Goal: Information Seeking & Learning: Learn about a topic

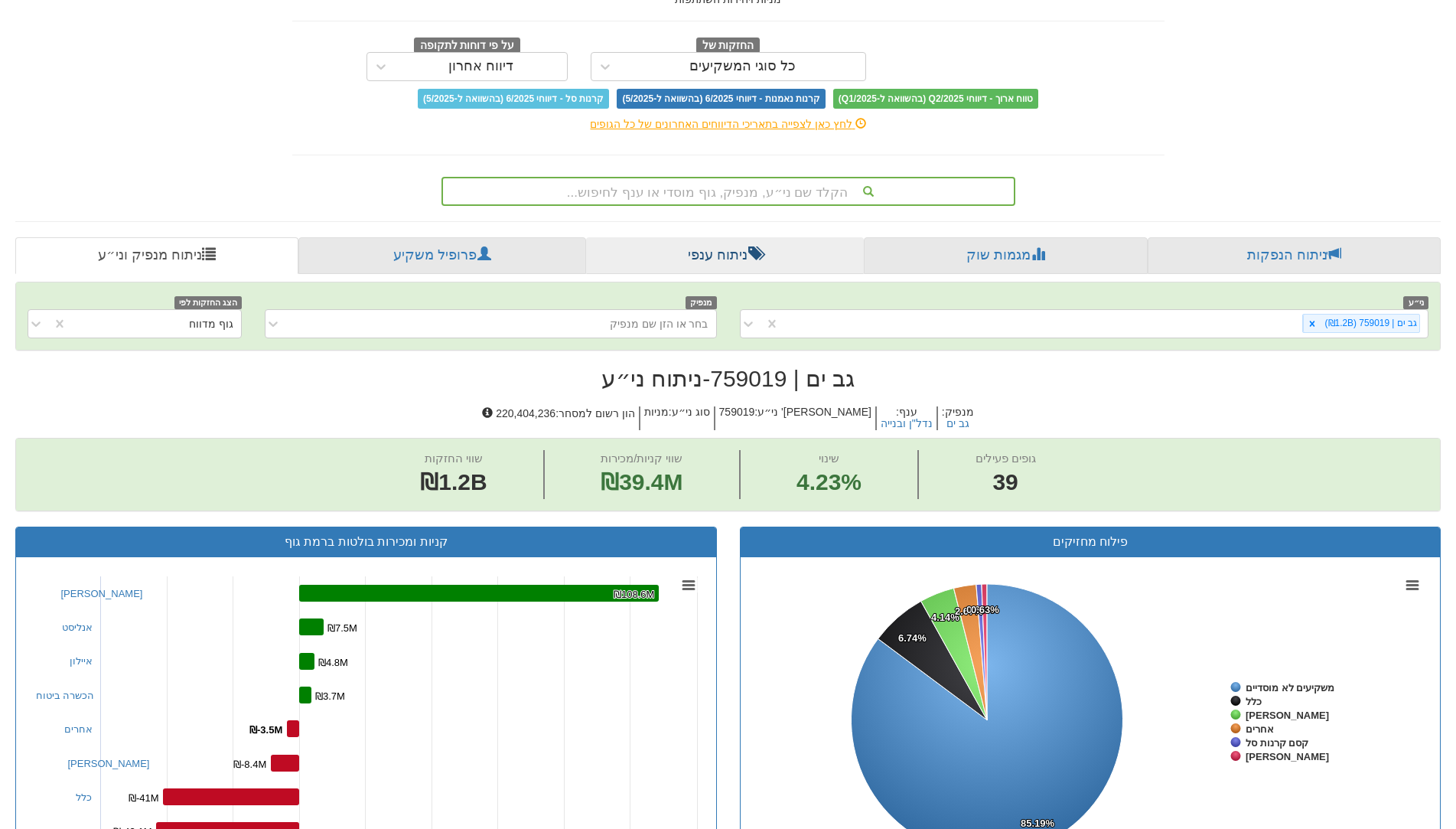
scroll to position [83, 0]
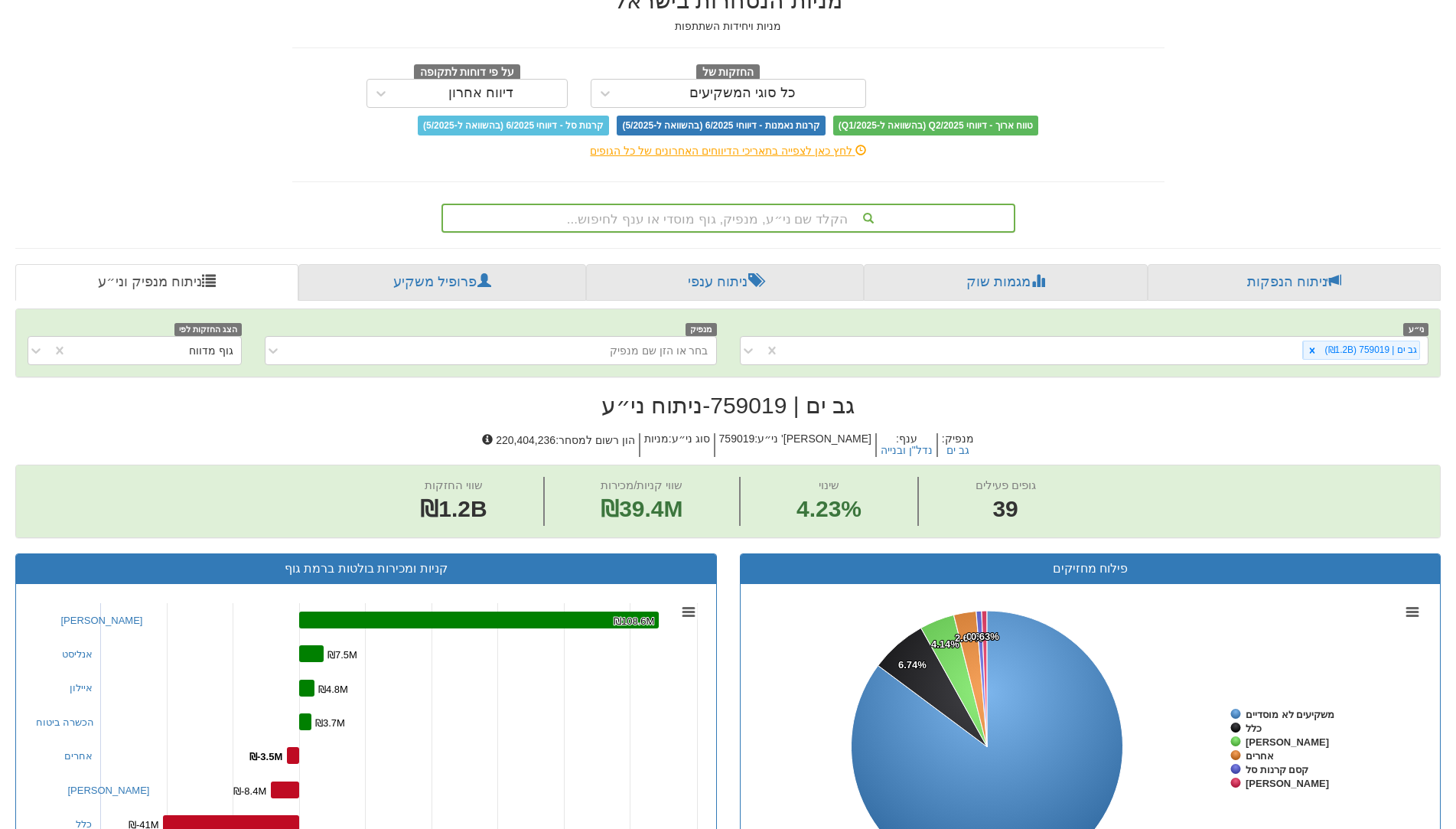
click at [772, 226] on div "הקלד שם ני״ע, מנפיק, גוף מוסדי או ענף לחיפוש..." at bounding box center [728, 218] width 571 height 26
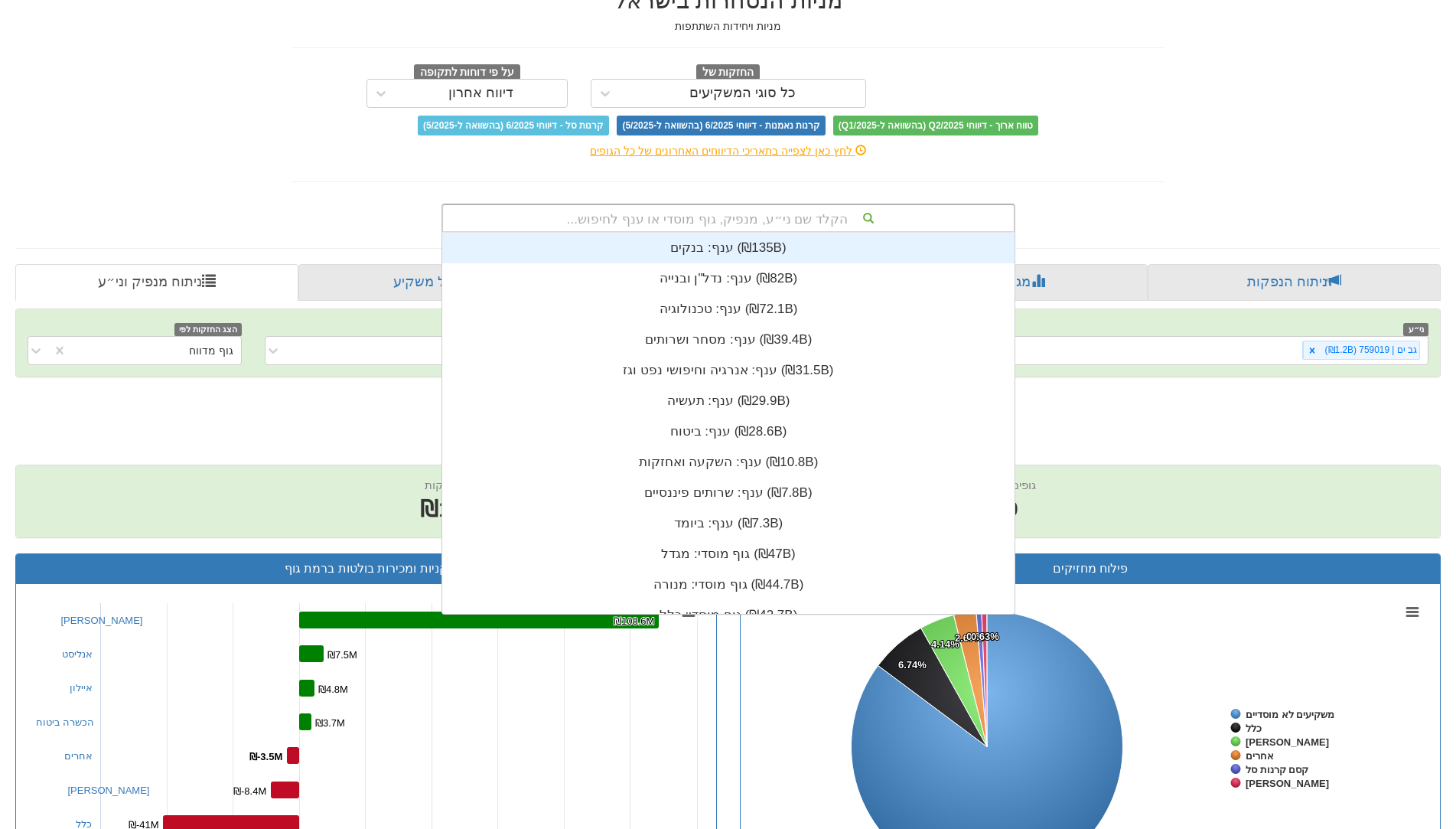
scroll to position [381, 0]
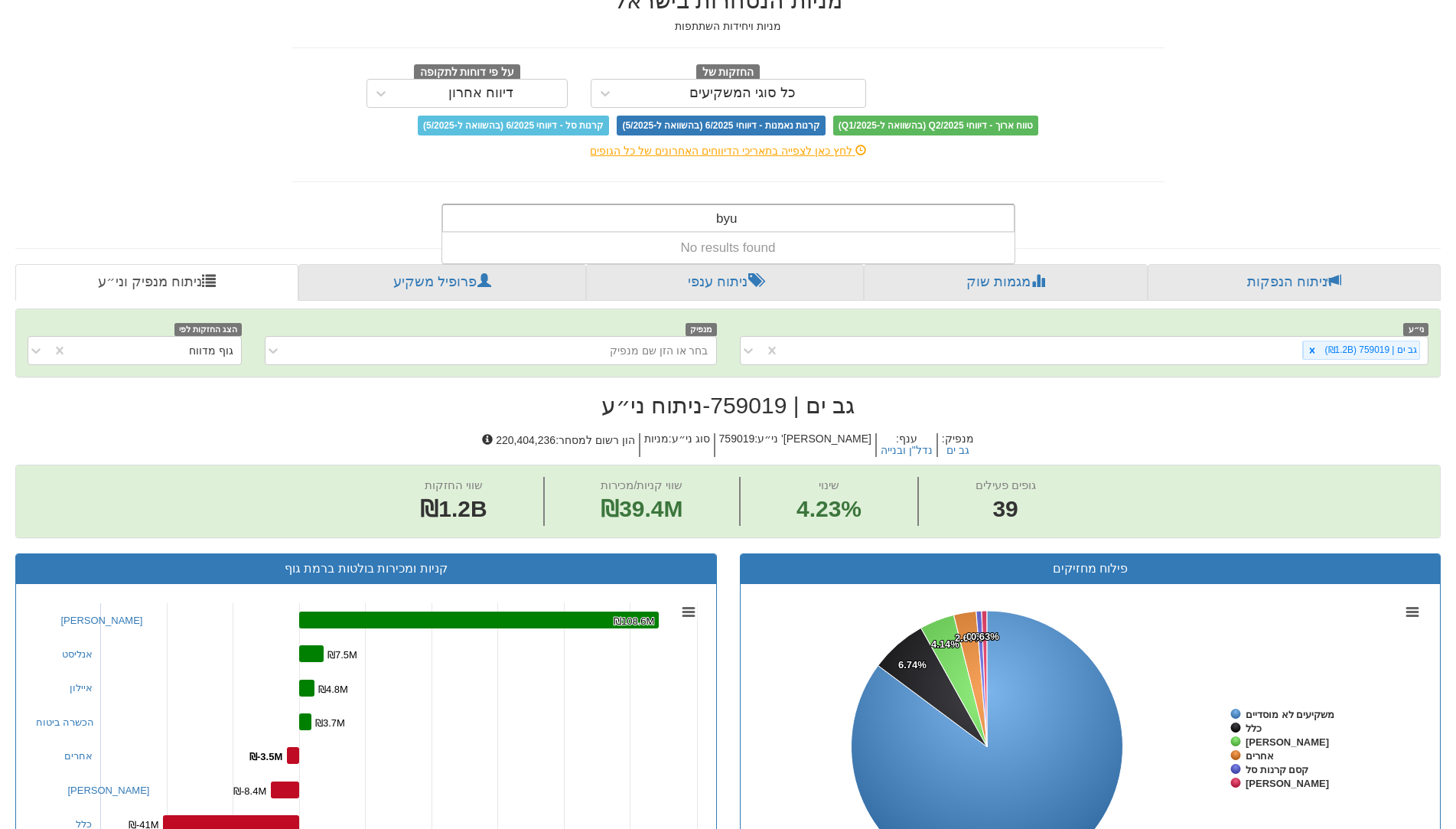
click at [736, 225] on input "byu" at bounding box center [726, 220] width 22 height 31
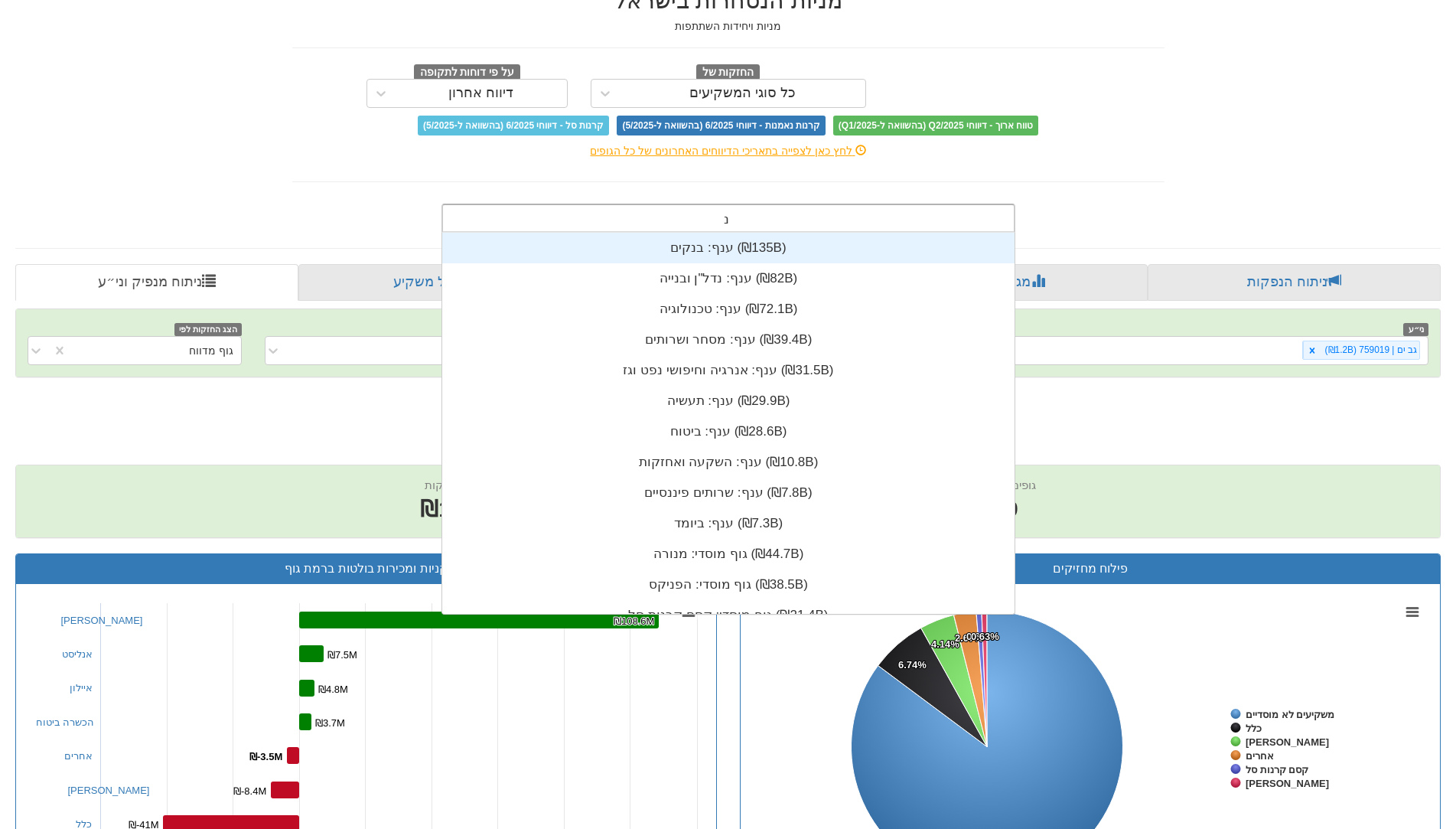
scroll to position [14, 0]
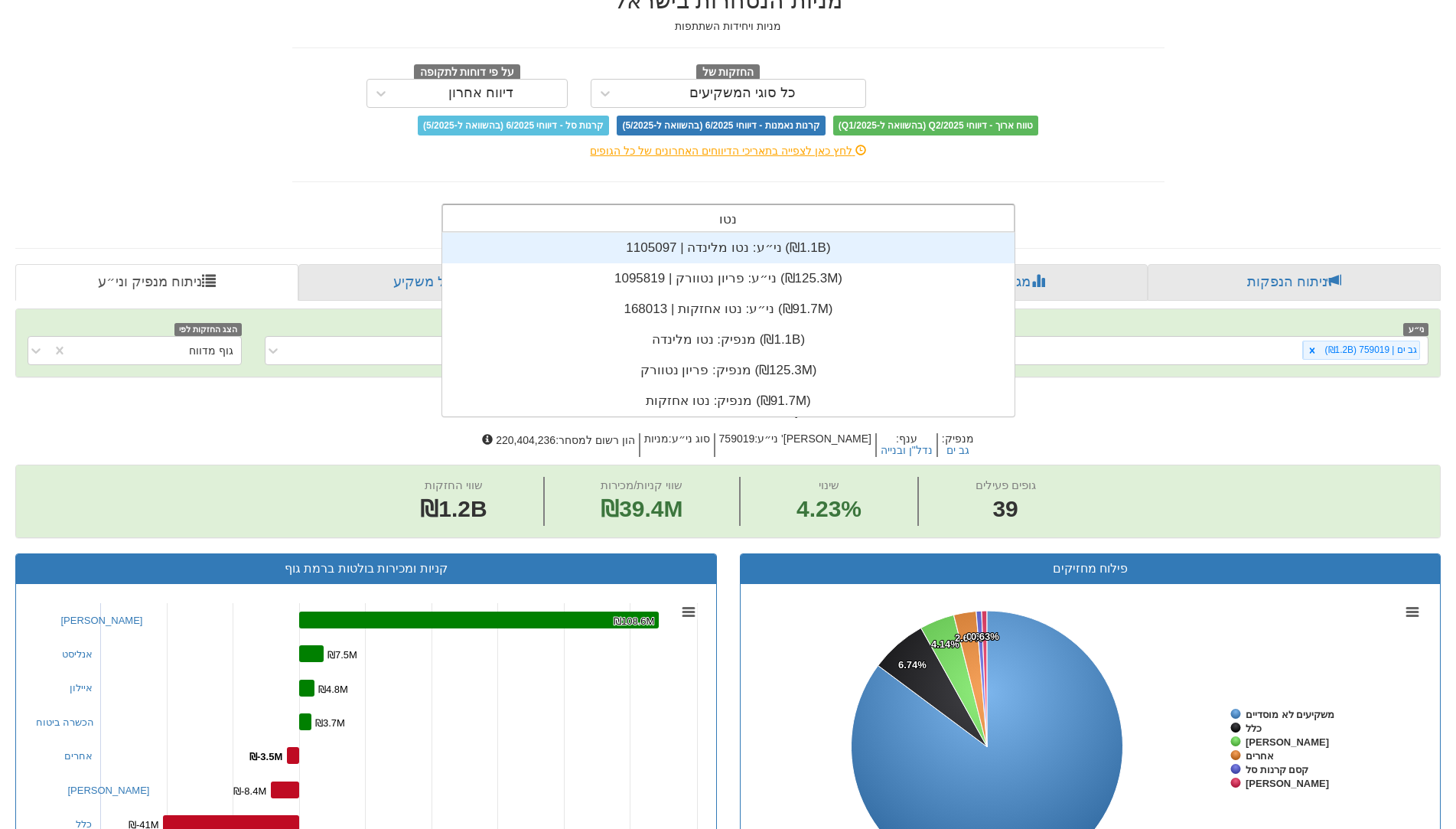
type input "נטו א"
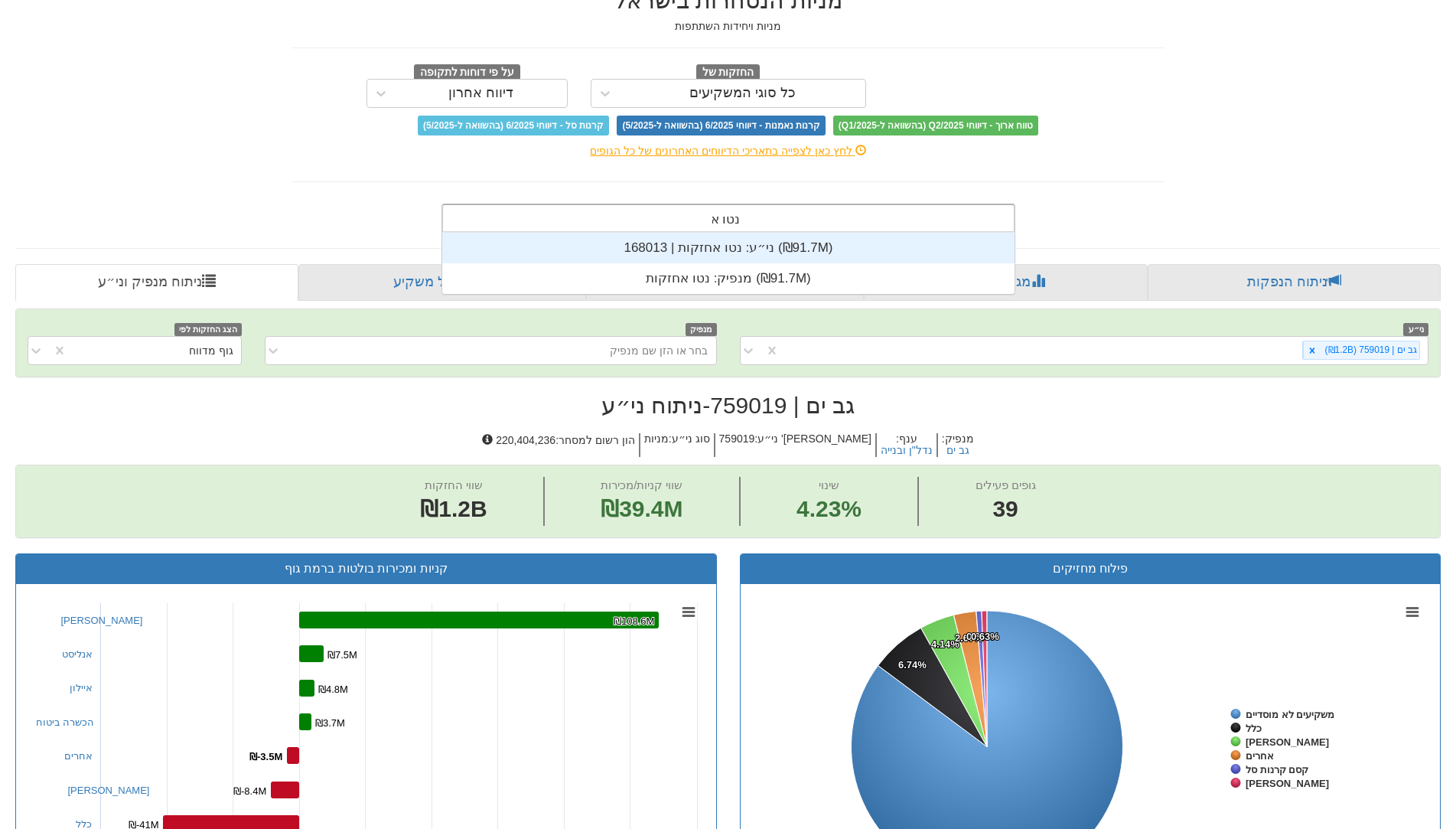
scroll to position [61, 0]
click at [733, 255] on div "ני״ע: ‏נטו אחזקות | 168013 ‎(₪91.7M)‎" at bounding box center [728, 248] width 573 height 31
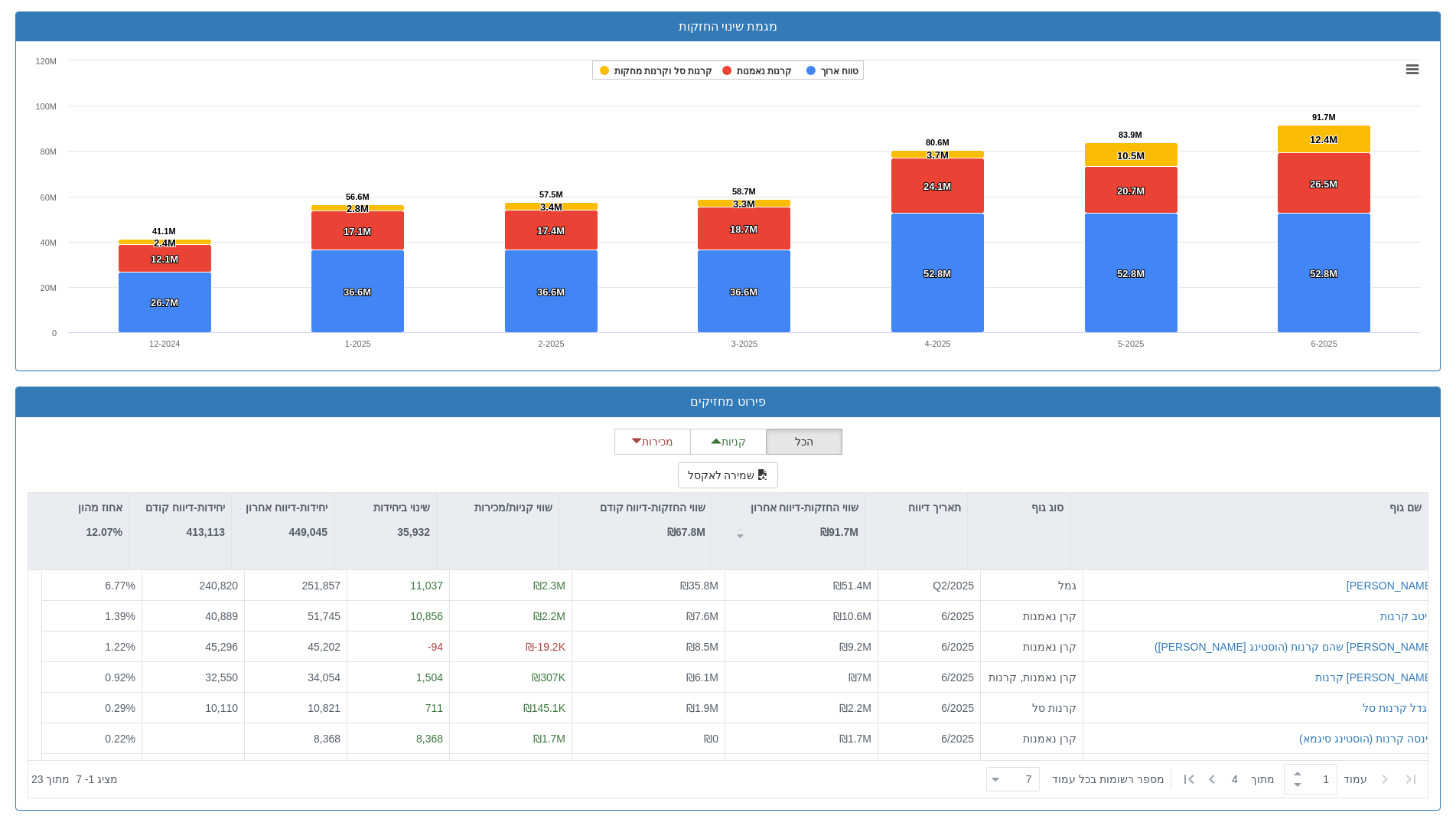
scroll to position [1001, 0]
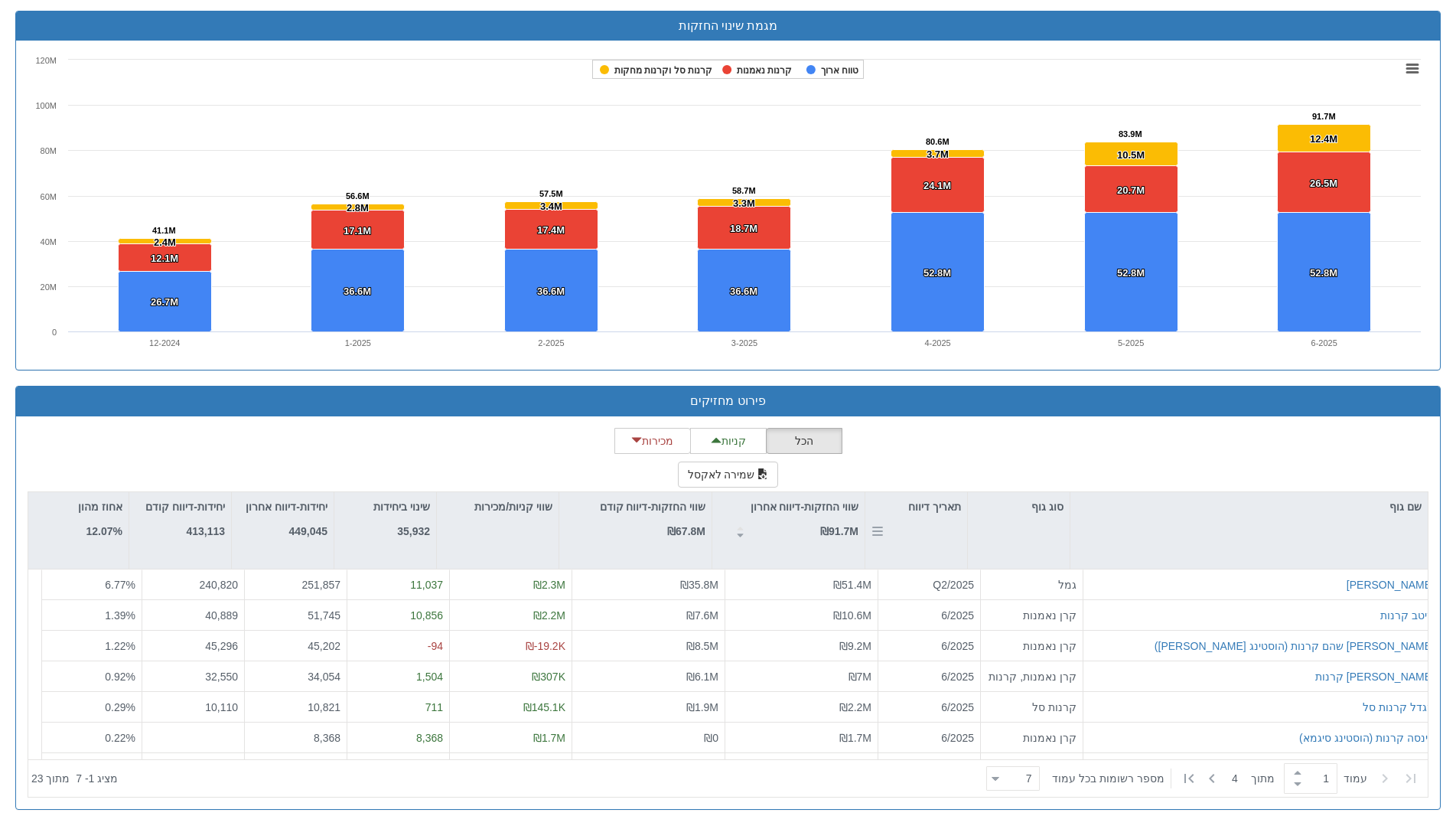
click at [948, 505] on div "תאריך דיווח" at bounding box center [915, 506] width 101 height 29
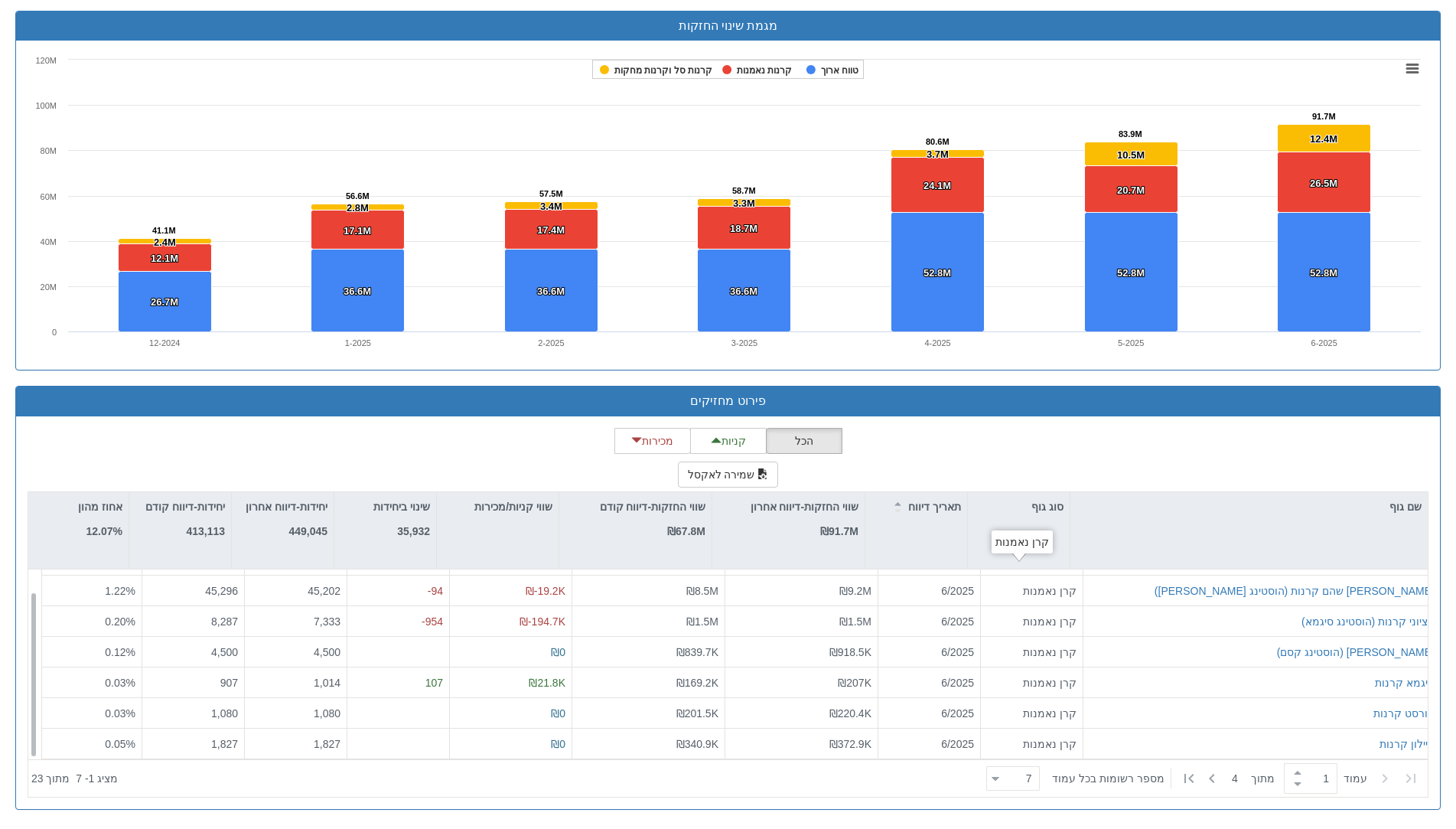
scroll to position [24, 0]
click at [1217, 780] on icon at bounding box center [1212, 779] width 19 height 19
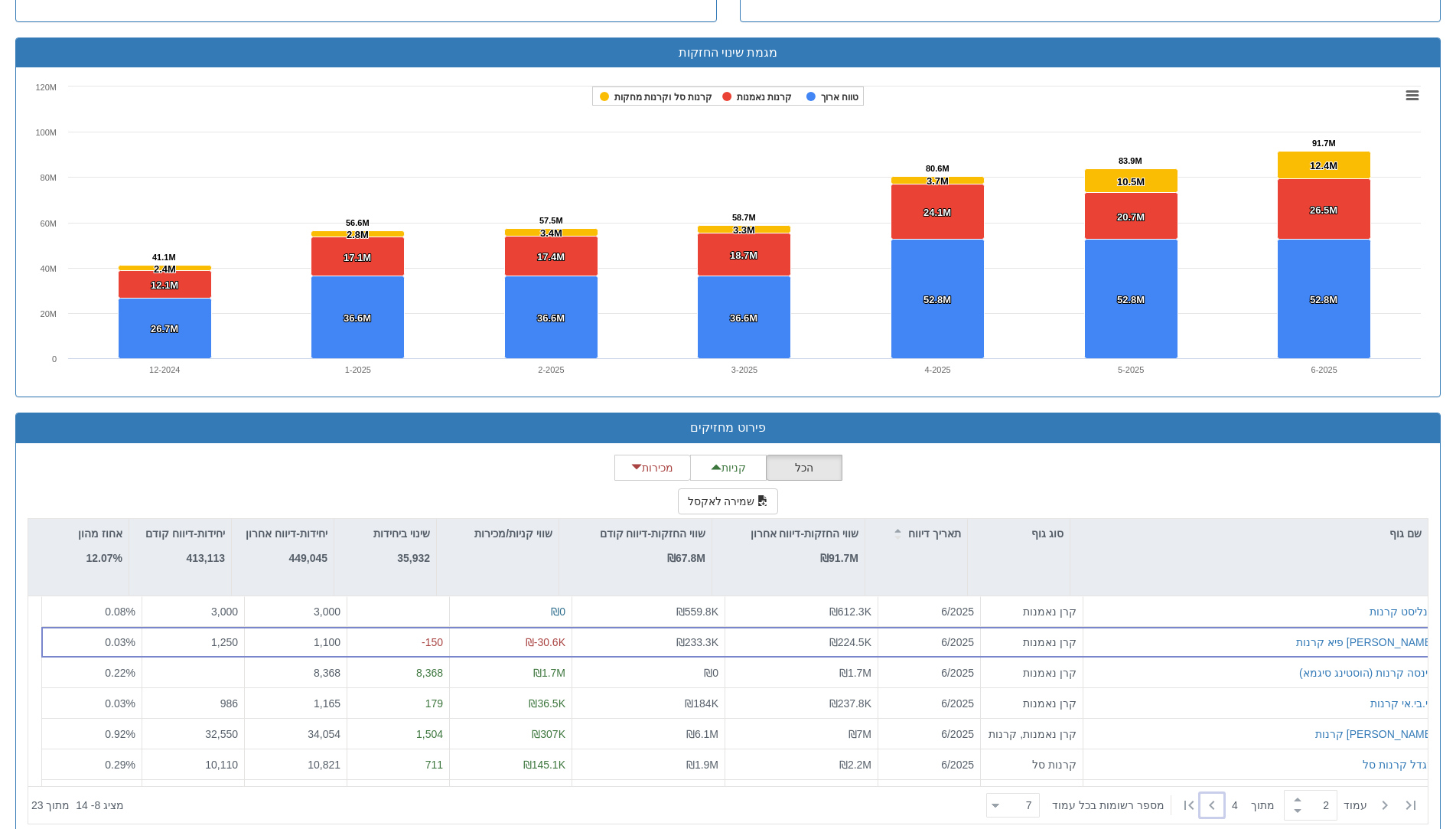
scroll to position [1001, 0]
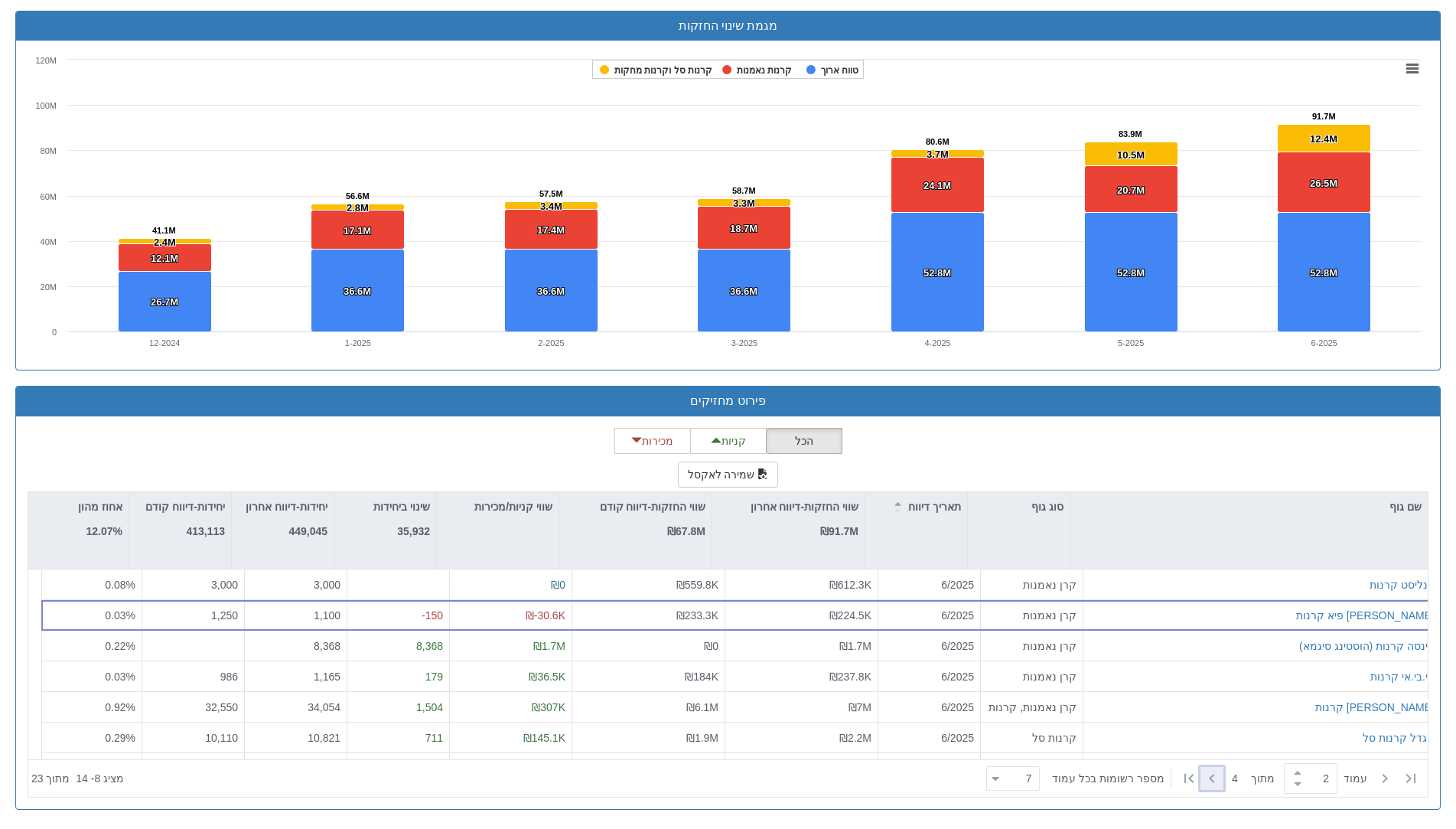
click at [1215, 775] on icon at bounding box center [1212, 779] width 19 height 19
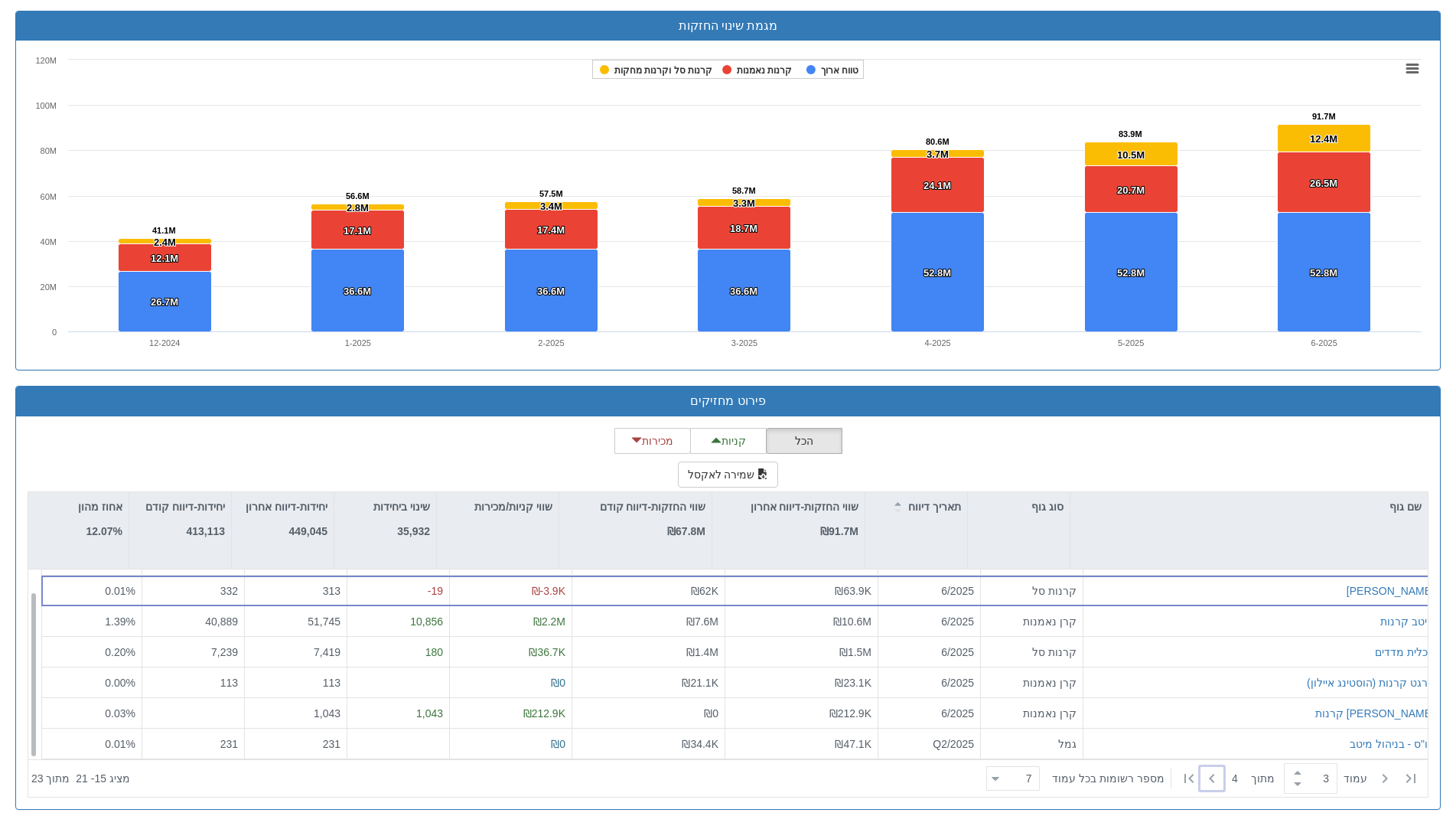
scroll to position [24, 0]
click at [1217, 780] on icon at bounding box center [1212, 779] width 19 height 19
type input "4"
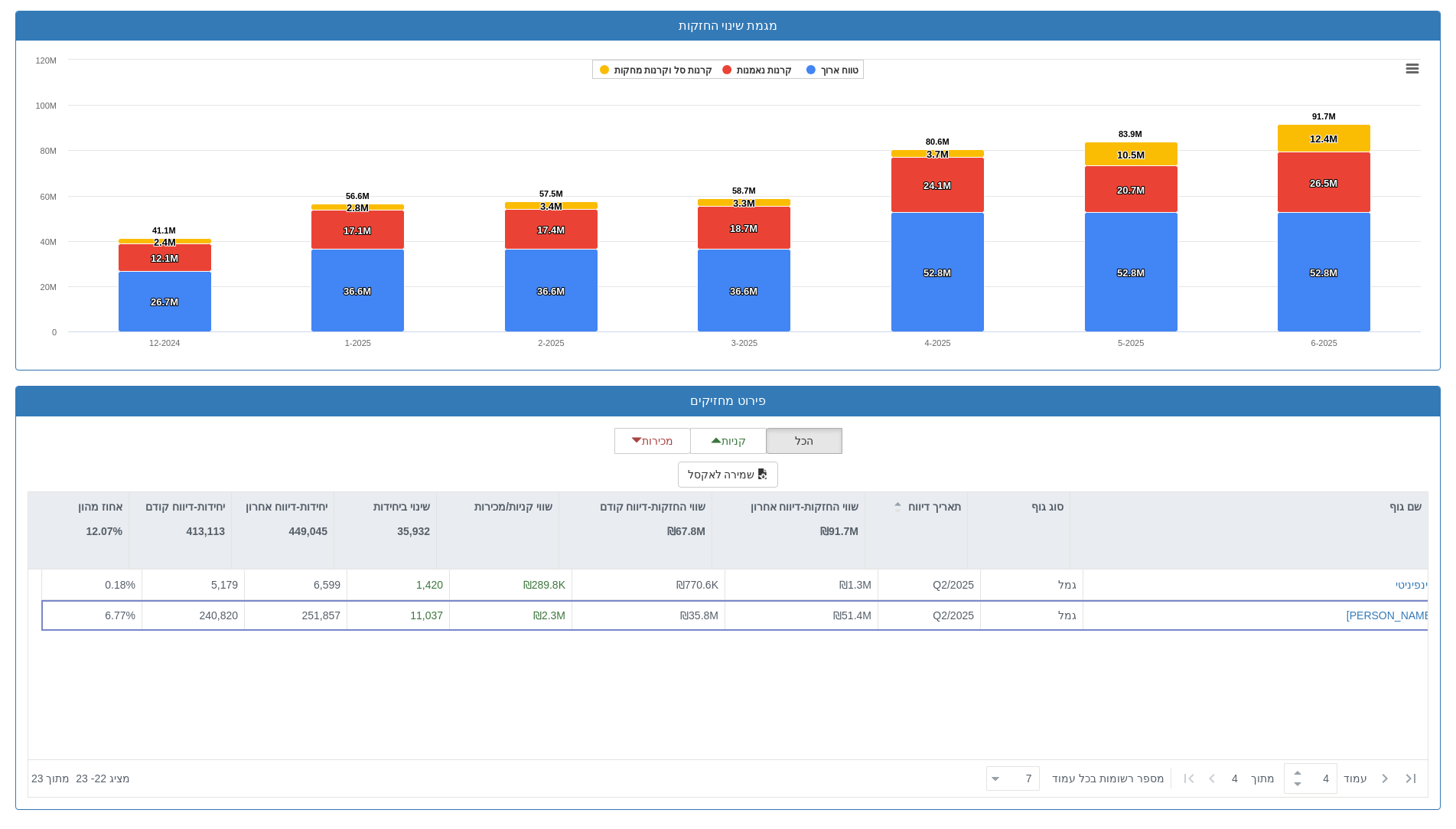
scroll to position [0, 0]
